Goal: Task Accomplishment & Management: Use online tool/utility

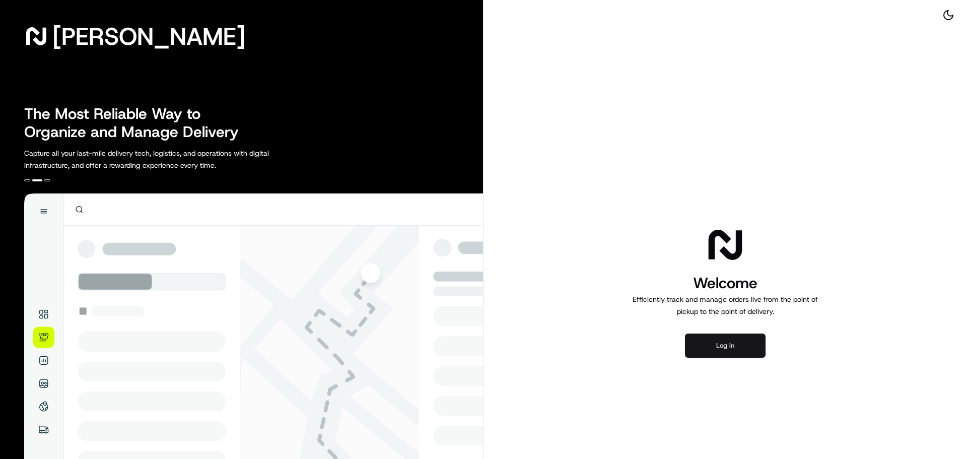
click at [728, 346] on button "Log in" at bounding box center [725, 345] width 81 height 24
